Goal: Transaction & Acquisition: Purchase product/service

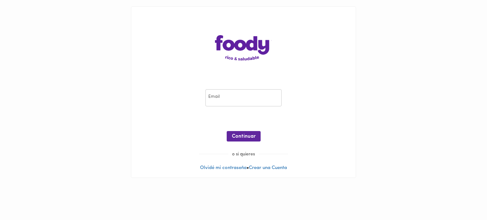
click at [225, 96] on input "email" at bounding box center [243, 97] width 76 height 17
type input "[EMAIL_ADDRESS][DOMAIN_NAME]"
click at [237, 136] on span "Continuar" at bounding box center [244, 137] width 24 height 6
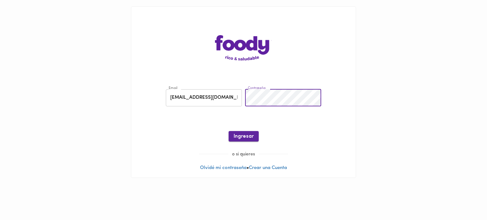
click at [246, 136] on span "Ingresar" at bounding box center [244, 137] width 20 height 6
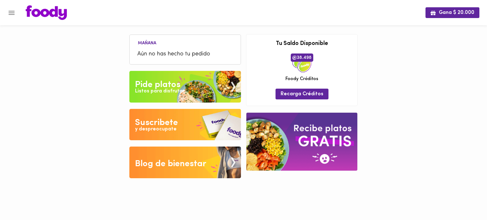
click at [169, 90] on div "Listos para disfrutar" at bounding box center [159, 91] width 49 height 7
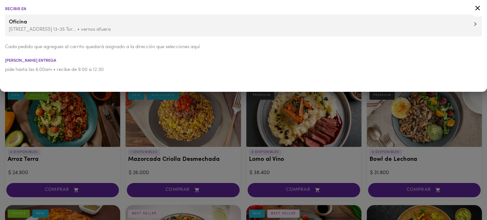
click at [479, 7] on icon at bounding box center [478, 8] width 8 height 8
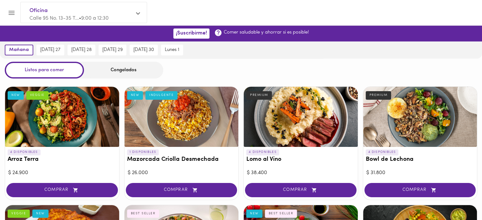
click at [130, 76] on div "Congelados" at bounding box center [123, 70] width 79 height 17
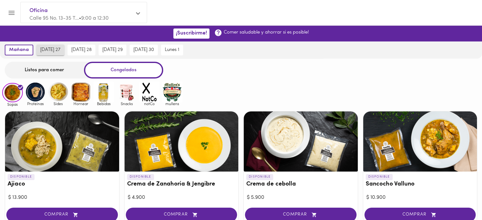
click at [46, 48] on span "[DATE] 27" at bounding box center [50, 50] width 20 height 6
click at [53, 49] on span "[DATE] 27" at bounding box center [49, 50] width 22 height 6
click at [33, 92] on img at bounding box center [35, 92] width 21 height 21
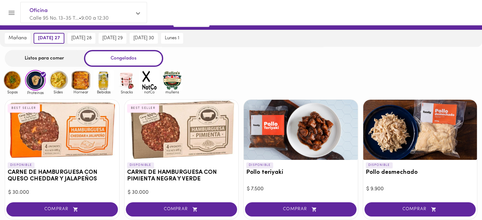
scroll to position [1, 0]
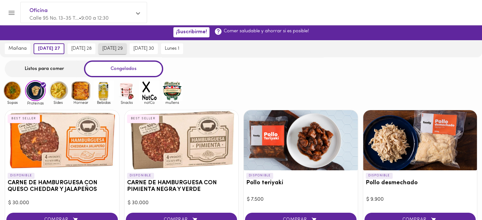
click at [123, 47] on span "[DATE] 29" at bounding box center [112, 49] width 20 height 6
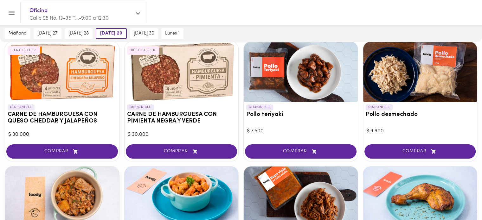
scroll to position [0, 0]
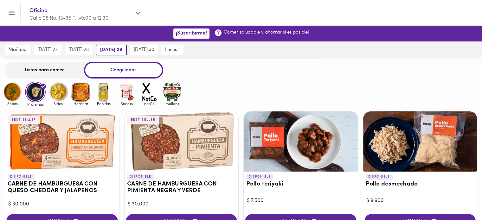
click at [60, 94] on img at bounding box center [58, 92] width 21 height 21
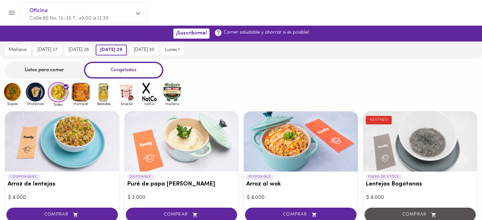
click at [85, 93] on img at bounding box center [81, 92] width 21 height 21
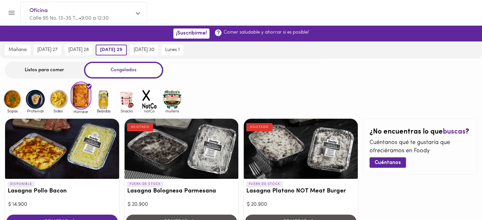
click at [41, 72] on div "Listos para comer" at bounding box center [44, 70] width 79 height 17
